Goal: Find specific page/section: Find specific page/section

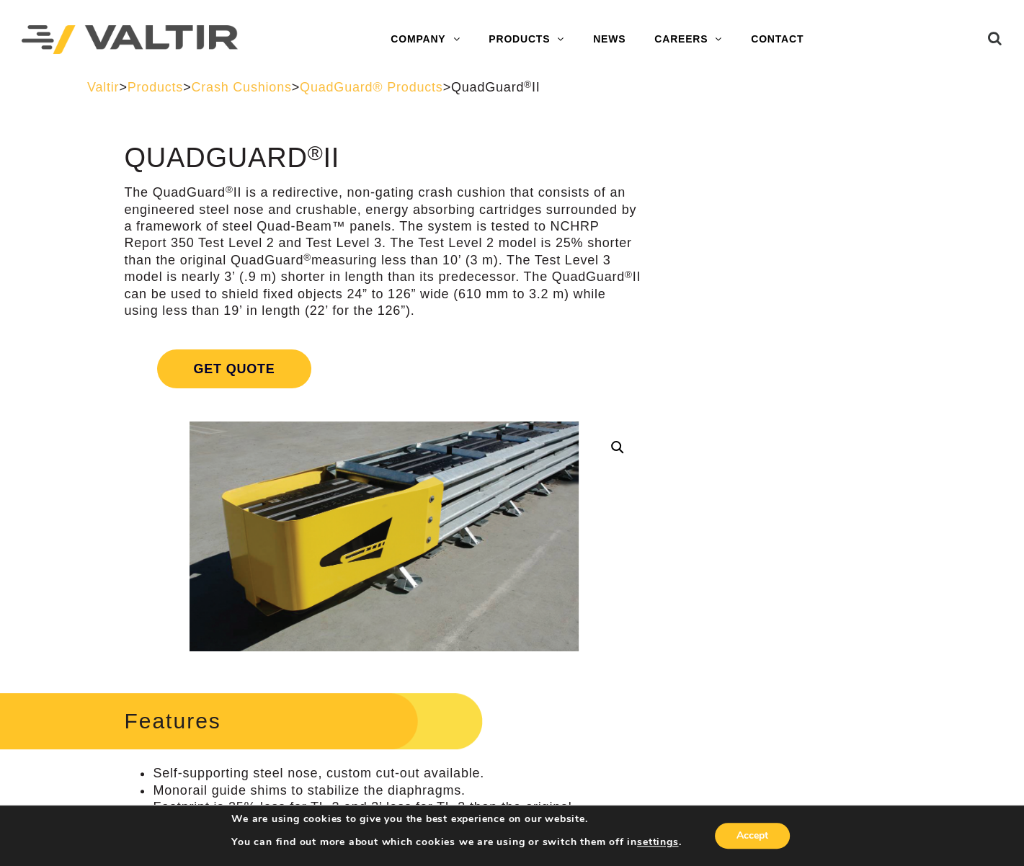
click at [443, 85] on span "QuadGuard® Products" at bounding box center [371, 87] width 143 height 14
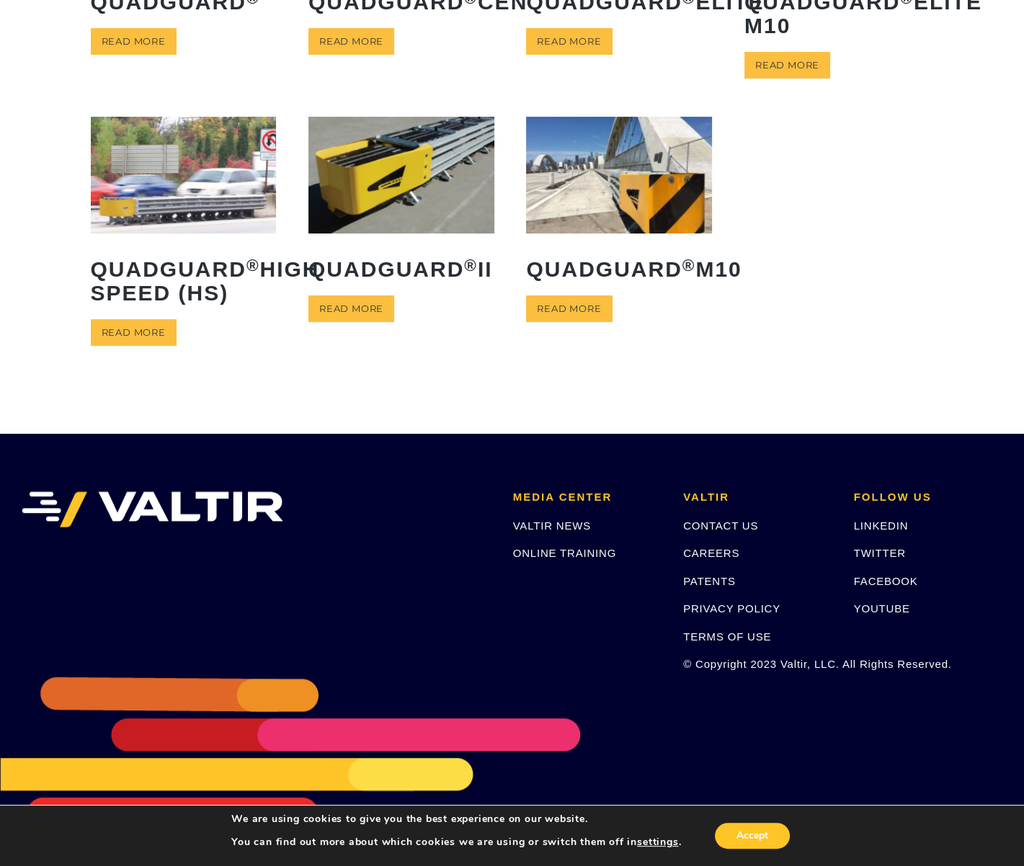
scroll to position [17, 0]
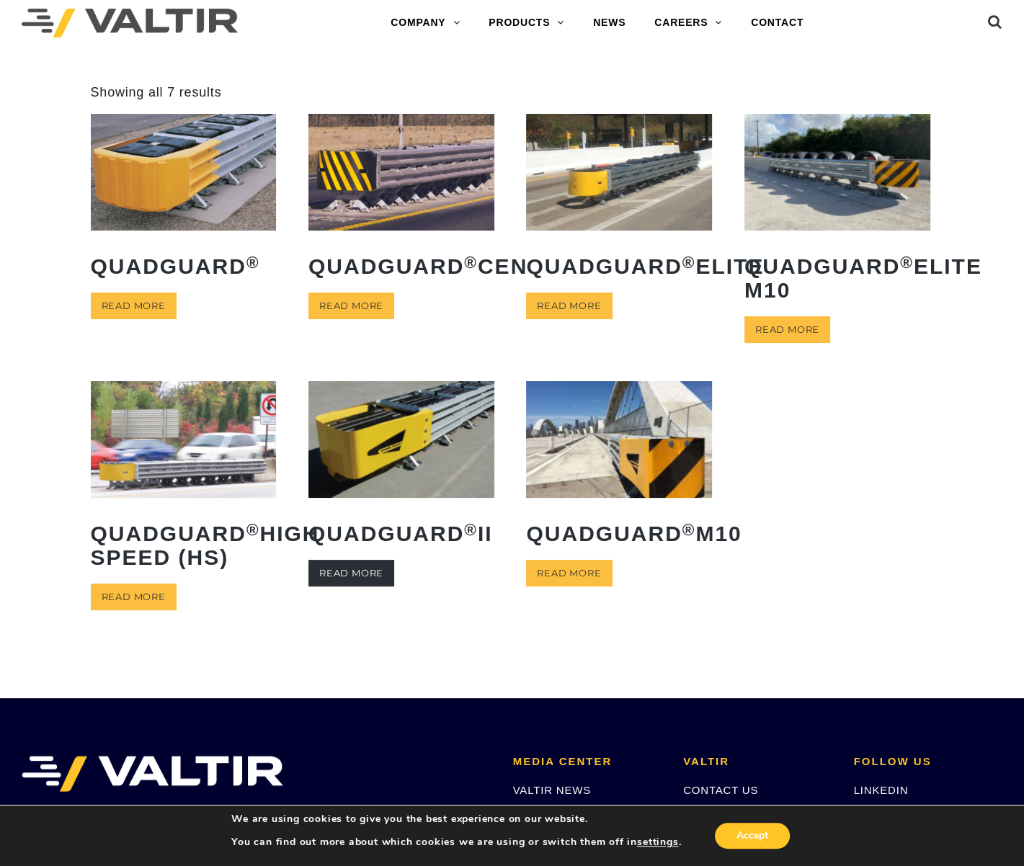
click at [385, 587] on link "Read more" at bounding box center [352, 573] width 86 height 27
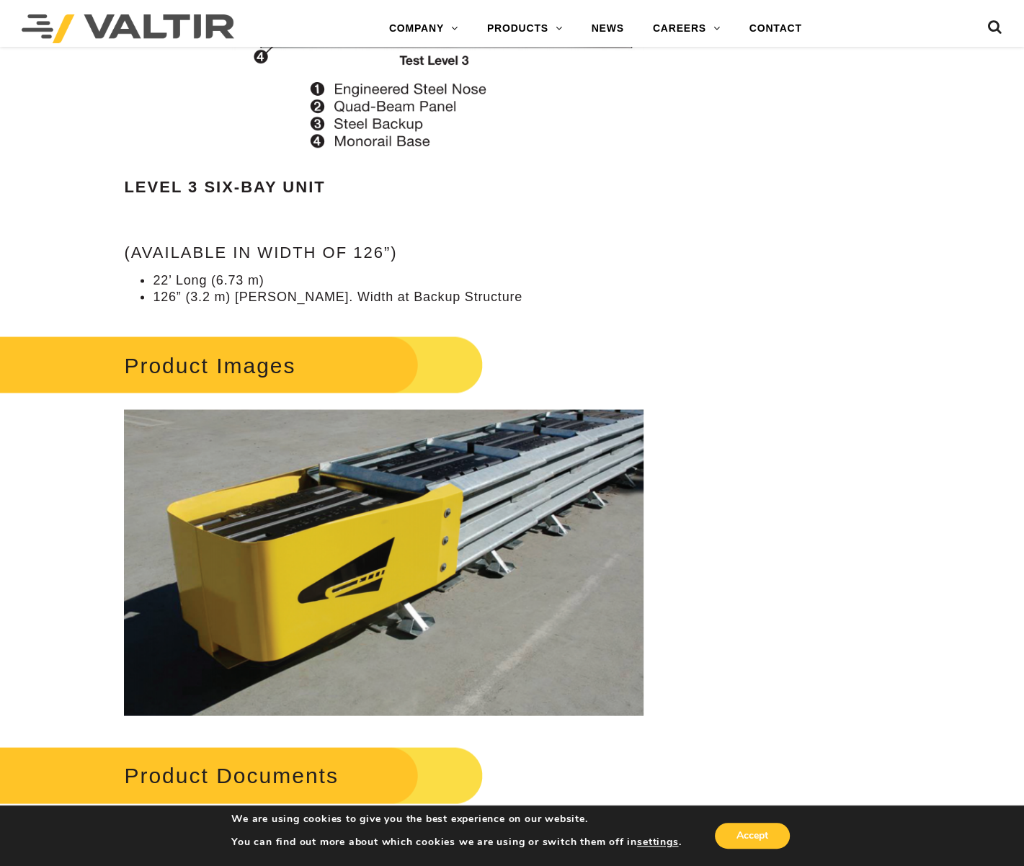
scroll to position [2739, 0]
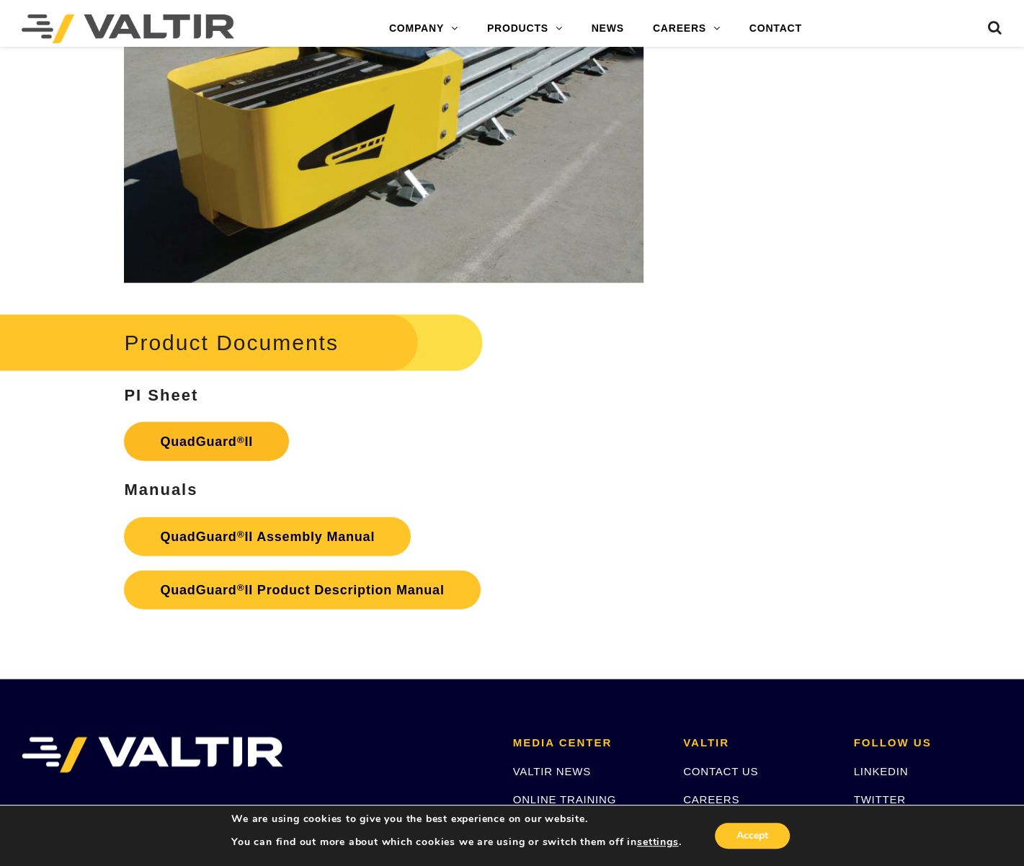
click at [195, 422] on link "QuadGuard ® II" at bounding box center [206, 441] width 165 height 39
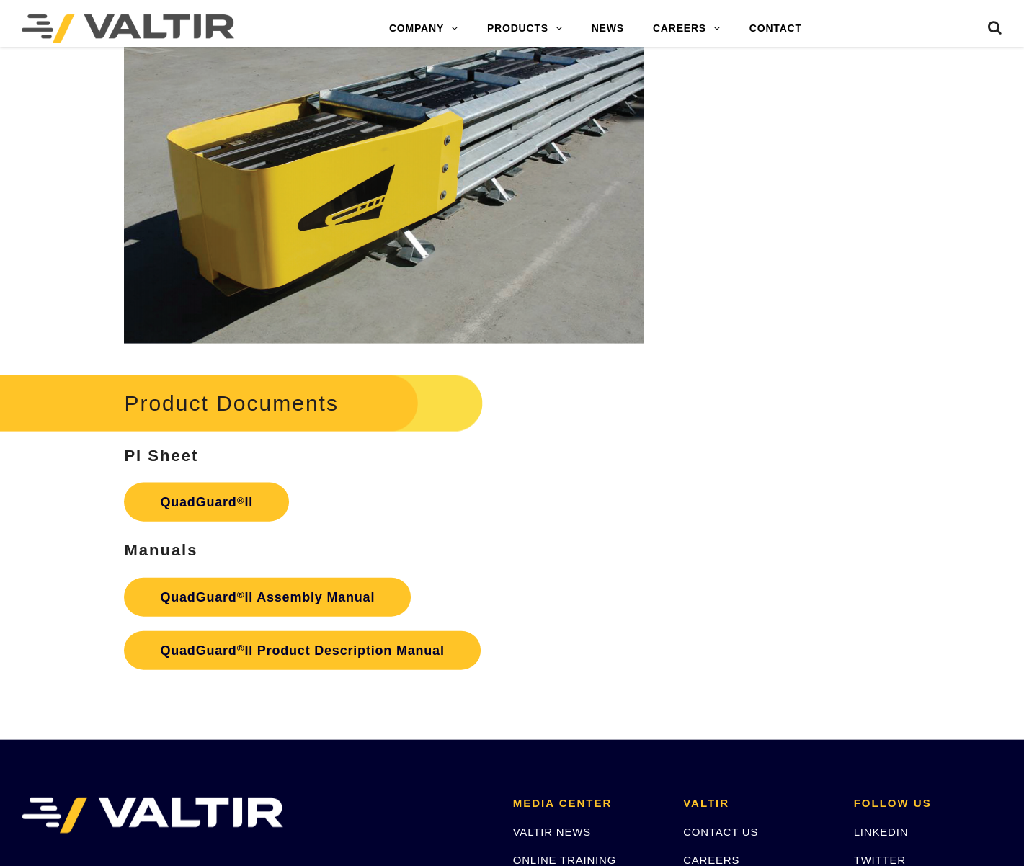
scroll to position [2739, 0]
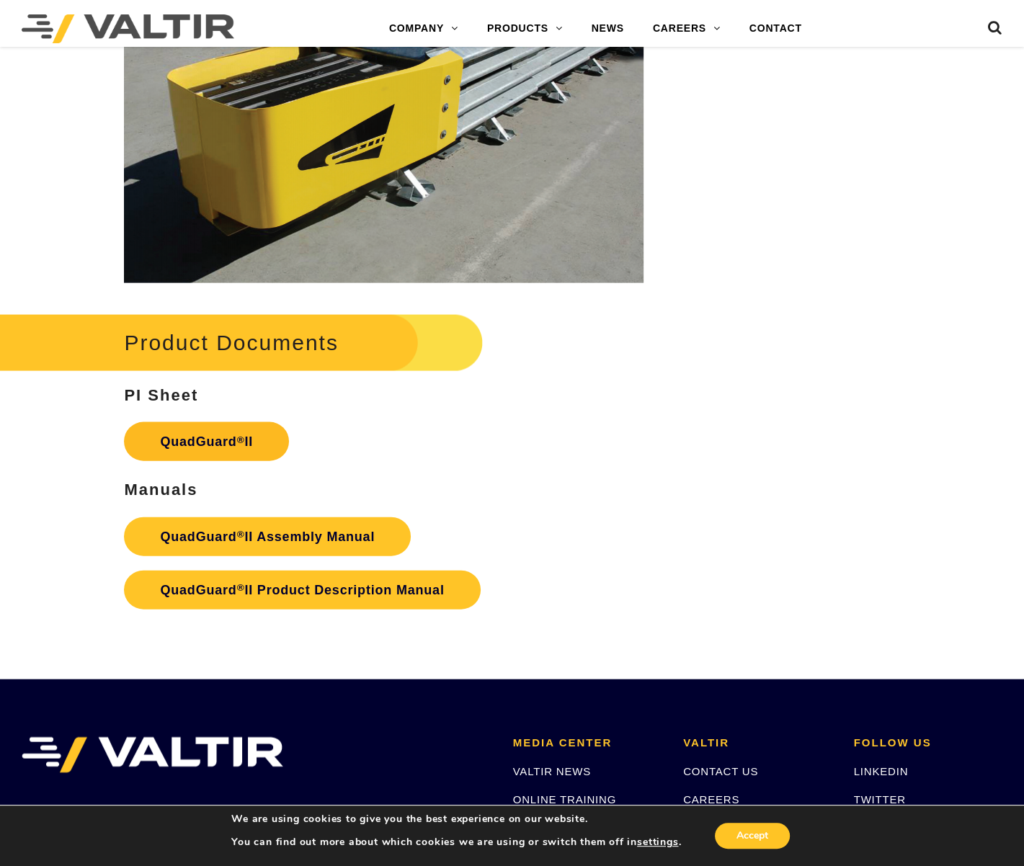
click at [237, 433] on link "QuadGuard ® II" at bounding box center [206, 441] width 165 height 39
